Goal: Task Accomplishment & Management: Use online tool/utility

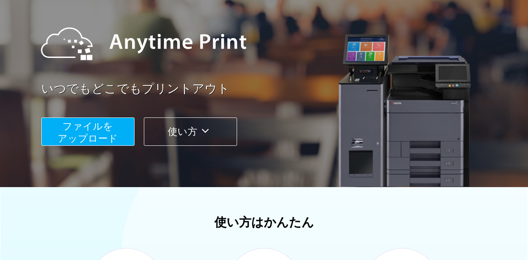
scroll to position [81, 0]
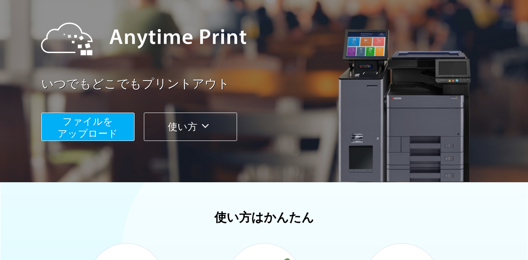
click at [109, 126] on span "ファイルを ​​アップロード" at bounding box center [88, 127] width 60 height 23
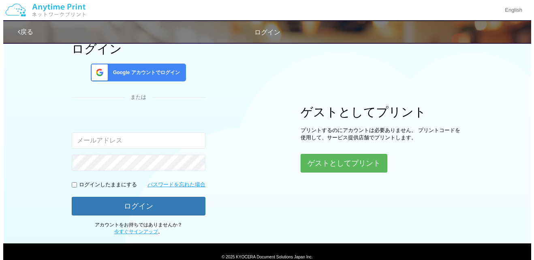
scroll to position [31, 0]
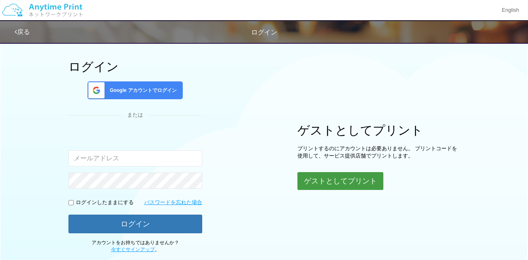
click at [317, 179] on button "ゲストとしてプリント" at bounding box center [340, 181] width 86 height 18
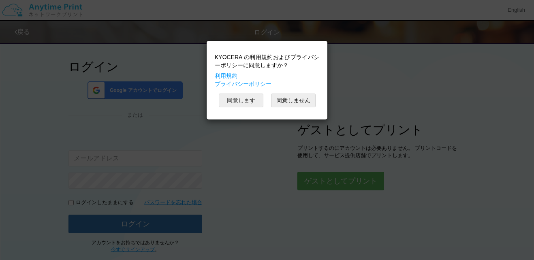
click at [249, 94] on button "同意します" at bounding box center [241, 101] width 45 height 14
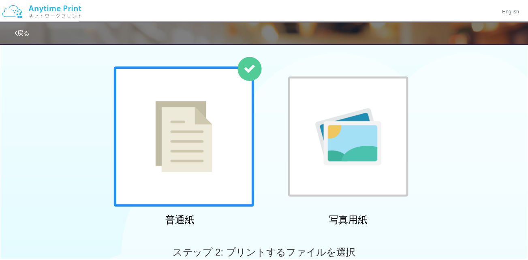
scroll to position [20, 0]
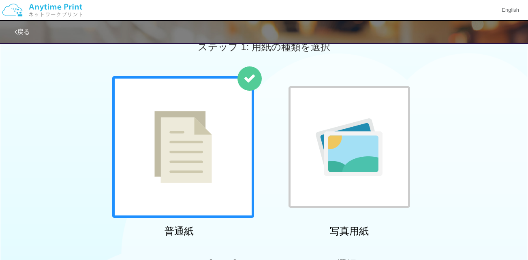
click at [195, 132] on img at bounding box center [183, 147] width 58 height 72
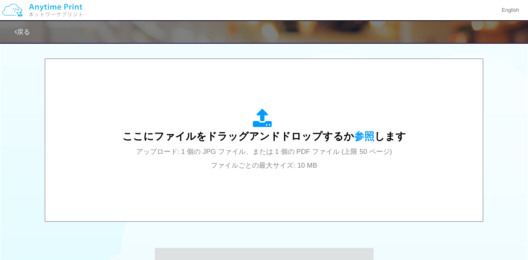
scroll to position [263, 0]
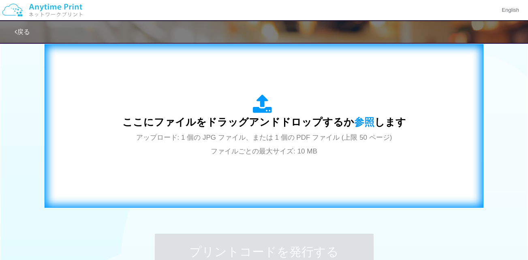
click at [268, 108] on icon at bounding box center [264, 104] width 23 height 20
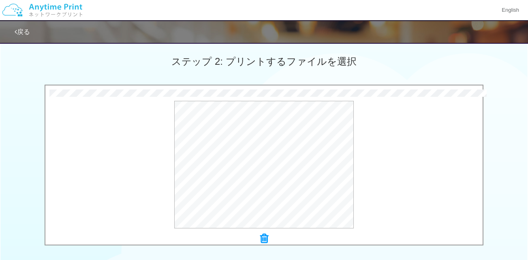
scroll to position [344, 0]
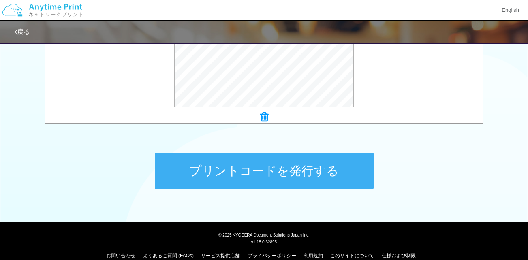
click at [289, 167] on button "プリントコードを発行する" at bounding box center [264, 171] width 219 height 36
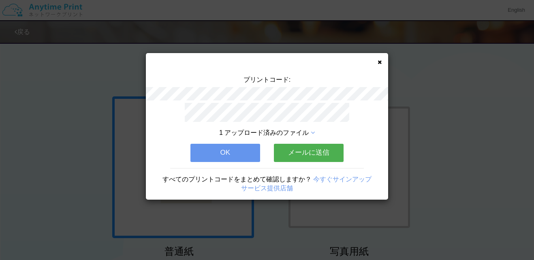
click at [381, 62] on icon at bounding box center [380, 62] width 4 height 5
